Goal: Task Accomplishment & Management: Manage account settings

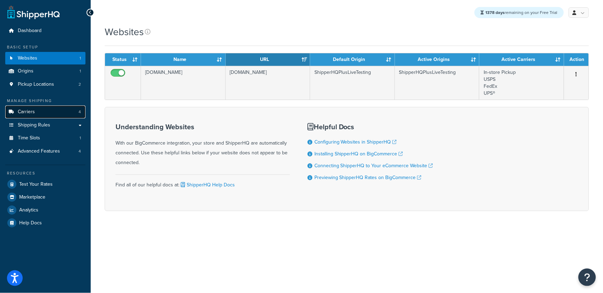
click at [52, 114] on link "Carriers 4" at bounding box center [45, 112] width 80 height 13
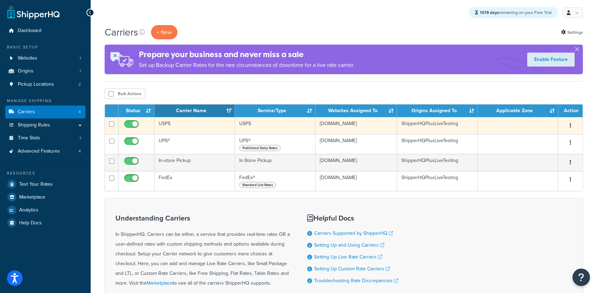
click at [191, 128] on td "USPS" at bounding box center [195, 125] width 81 height 17
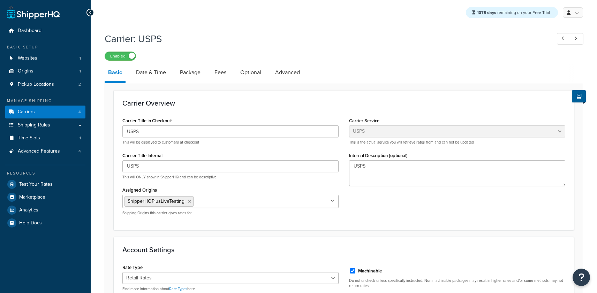
select select "usps"
click at [151, 75] on link "Date & Time" at bounding box center [151, 72] width 37 height 17
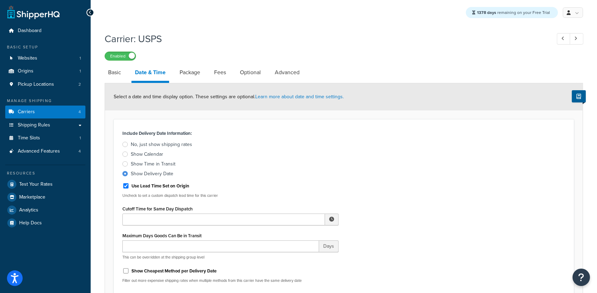
click at [144, 154] on div "Show Calendar" at bounding box center [147, 154] width 32 height 7
click at [0, 0] on input "Show Calendar" at bounding box center [0, 0] width 0 height 0
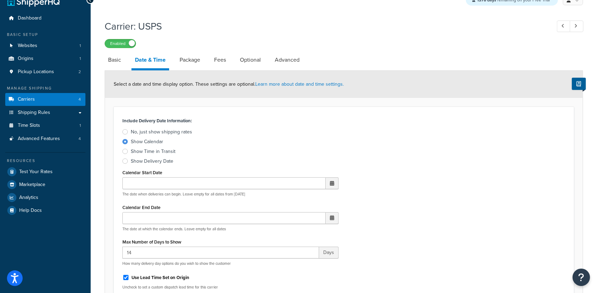
scroll to position [13, 0]
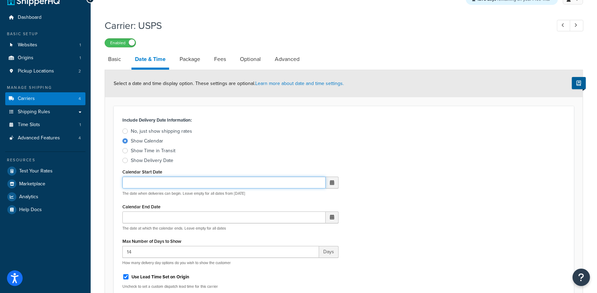
click at [185, 182] on input "Calendar Start Date" at bounding box center [223, 183] width 203 height 12
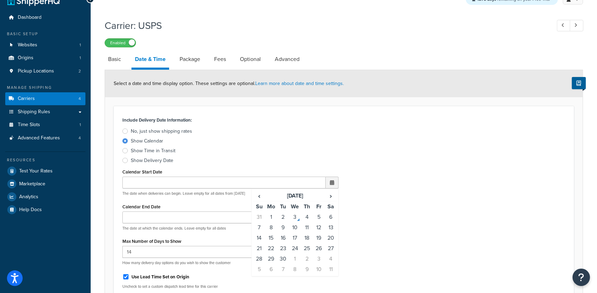
click at [208, 154] on label "Show Time in Transit" at bounding box center [230, 151] width 216 height 7
click at [0, 0] on input "Show Time in Transit" at bounding box center [0, 0] width 0 height 0
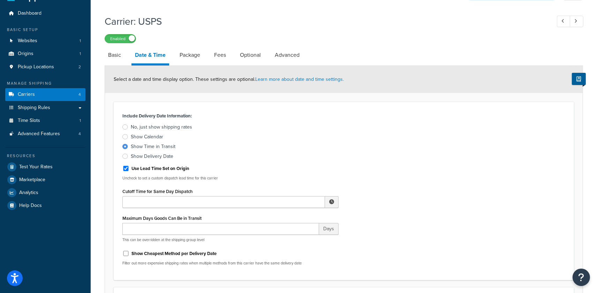
scroll to position [25, 0]
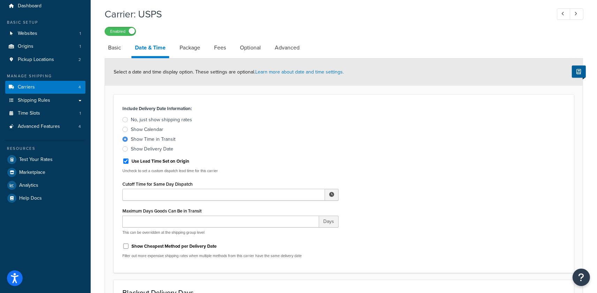
click at [146, 131] on div "Show Calendar" at bounding box center [147, 129] width 32 height 7
click at [0, 0] on input "Show Calendar" at bounding box center [0, 0] width 0 height 0
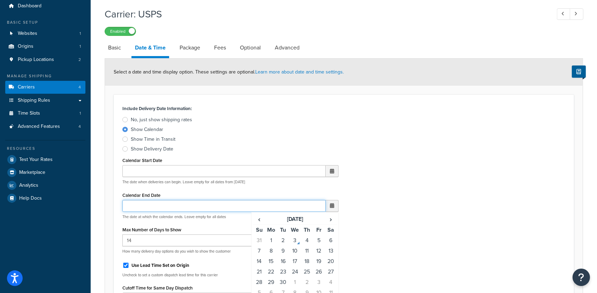
click at [180, 205] on input "Calendar End Date" at bounding box center [223, 206] width 203 height 12
click at [396, 221] on div "Include Delivery Date Information: No, just show shipping rates Show Calendar S…" at bounding box center [343, 248] width 453 height 288
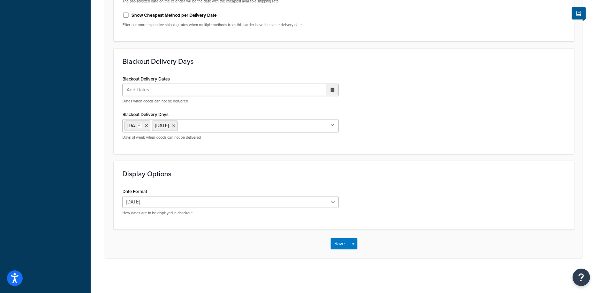
scroll to position [385, 0]
click at [342, 245] on button "Save" at bounding box center [340, 243] width 19 height 11
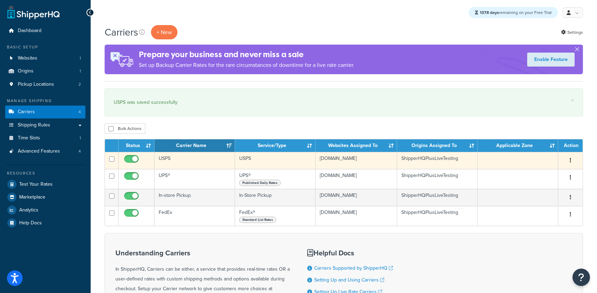
click at [178, 165] on td "USPS" at bounding box center [195, 160] width 81 height 17
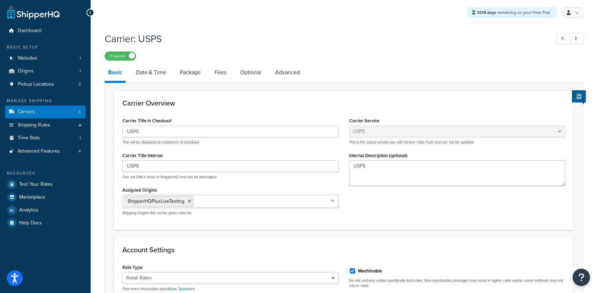
select select "usps"
click at [158, 75] on link "Date & Time" at bounding box center [151, 72] width 37 height 17
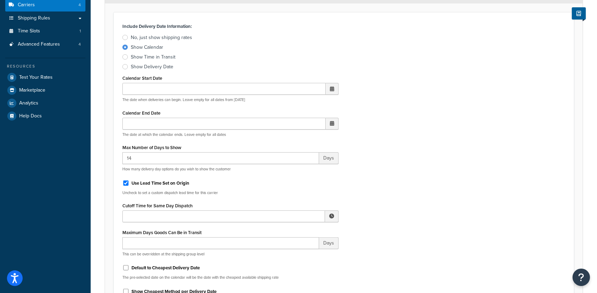
scroll to position [102, 0]
